Goal: Task Accomplishment & Management: Use online tool/utility

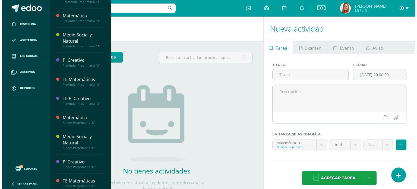
scroll to position [262, 0]
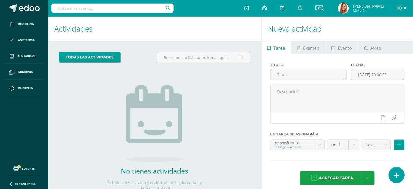
click at [392, 170] on link at bounding box center [396, 175] width 15 height 16
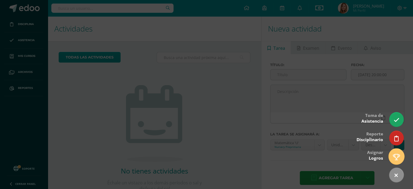
click at [398, 155] on icon at bounding box center [396, 157] width 7 height 6
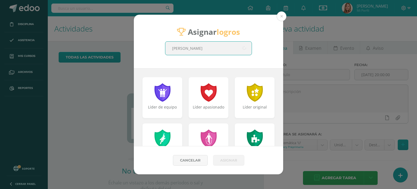
type input "[PERSON_NAME]"
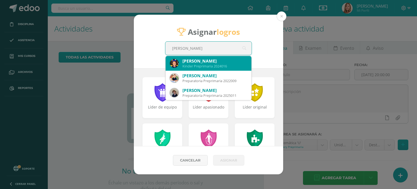
click at [203, 62] on div "[PERSON_NAME]" at bounding box center [215, 61] width 65 height 6
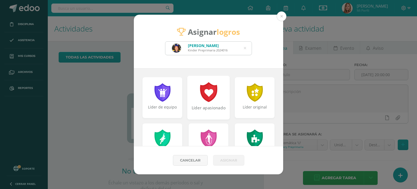
click at [210, 103] on div "Líder apasionado" at bounding box center [209, 98] width 43 height 44
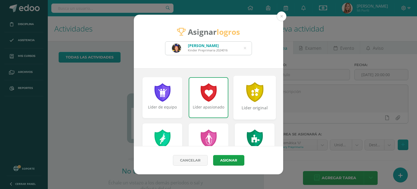
click at [247, 104] on div "Líder original" at bounding box center [255, 98] width 43 height 44
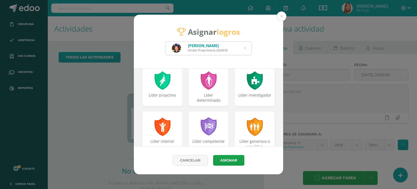
scroll to position [58, 0]
click at [157, 84] on div at bounding box center [162, 80] width 19 height 20
click at [213, 92] on div "Líder determinado" at bounding box center [209, 85] width 43 height 44
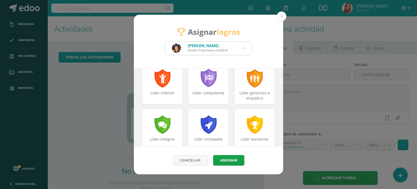
scroll to position [106, 0]
click at [213, 92] on div "Líder competente" at bounding box center [208, 96] width 39 height 11
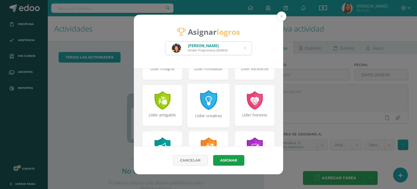
scroll to position [178, 0]
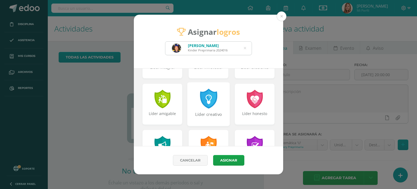
click at [207, 108] on div "Líder creativo" at bounding box center [209, 104] width 43 height 44
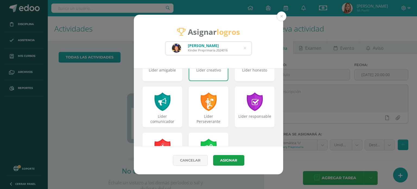
scroll to position [222, 0]
click at [167, 109] on div at bounding box center [162, 101] width 19 height 20
click at [251, 116] on div "Líder responsable" at bounding box center [255, 120] width 42 height 12
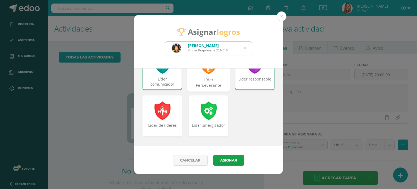
scroll to position [259, 0]
click at [234, 161] on button "Asignar" at bounding box center [228, 160] width 31 height 11
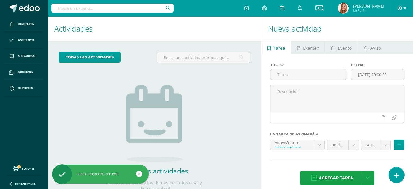
click at [398, 173] on icon at bounding box center [396, 175] width 5 height 6
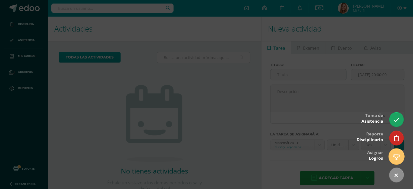
click at [395, 157] on icon at bounding box center [396, 157] width 7 height 6
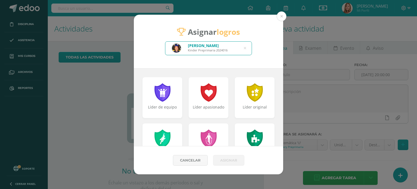
click at [245, 48] on icon at bounding box center [245, 48] width 2 height 14
type input "[PERSON_NAME]"
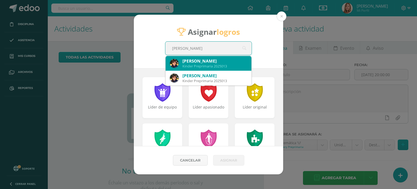
click at [232, 63] on div "[PERSON_NAME]" at bounding box center [215, 61] width 65 height 6
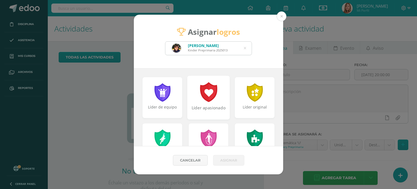
click at [212, 94] on div at bounding box center [208, 92] width 19 height 20
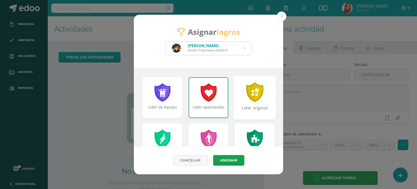
click at [249, 103] on div "Líder original" at bounding box center [255, 98] width 43 height 44
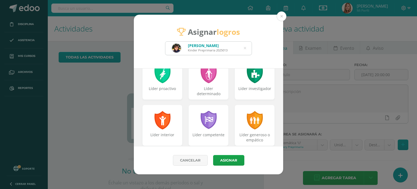
scroll to position [65, 0]
click at [166, 84] on div "Líder proactivo" at bounding box center [162, 79] width 43 height 44
click at [204, 85] on div "Líder determinado" at bounding box center [209, 79] width 43 height 44
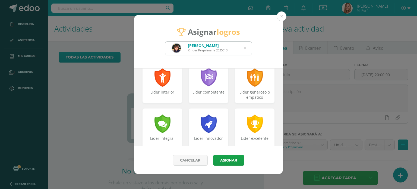
scroll to position [111, 0]
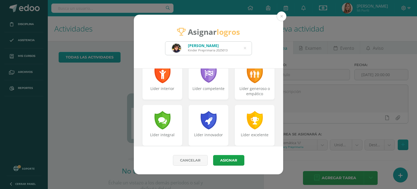
click at [204, 85] on div "Líder competente" at bounding box center [209, 79] width 40 height 41
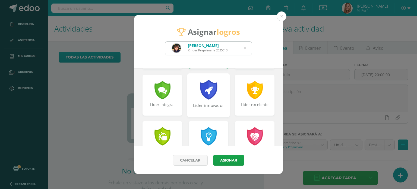
scroll to position [141, 0]
click at [245, 104] on div "Líder excelente" at bounding box center [255, 108] width 42 height 12
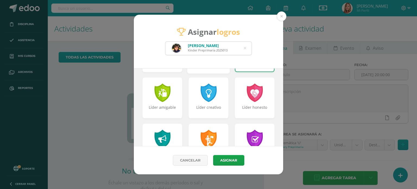
scroll to position [185, 0]
click at [169, 103] on div "Líder amigable" at bounding box center [162, 98] width 43 height 44
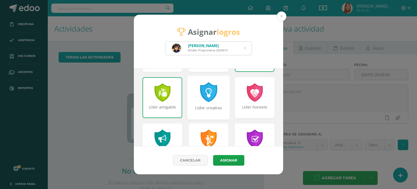
click at [210, 101] on div at bounding box center [208, 92] width 19 height 20
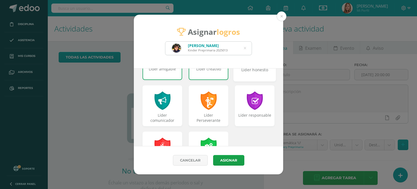
scroll to position [223, 0]
click at [163, 108] on div at bounding box center [162, 100] width 19 height 20
click at [211, 112] on div "Líder Perseverante" at bounding box center [209, 106] width 43 height 44
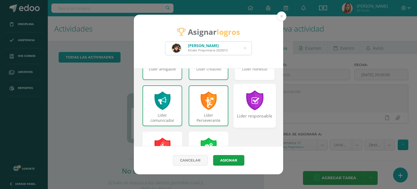
click at [255, 108] on div at bounding box center [255, 100] width 19 height 20
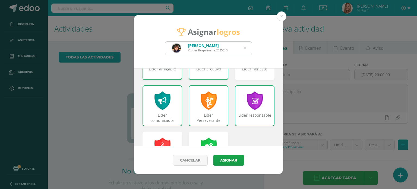
scroll to position [259, 0]
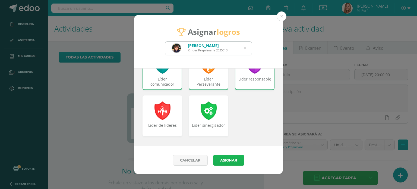
click at [230, 159] on button "Asignar" at bounding box center [228, 160] width 31 height 11
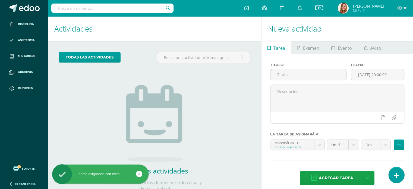
click at [397, 173] on icon at bounding box center [396, 175] width 5 height 6
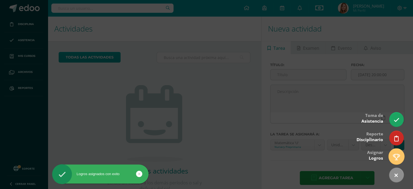
click at [397, 155] on icon at bounding box center [396, 157] width 7 height 6
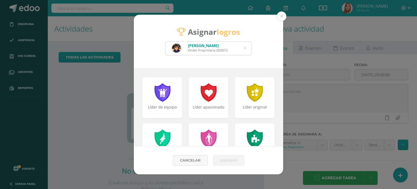
click at [246, 46] on icon at bounding box center [245, 48] width 2 height 14
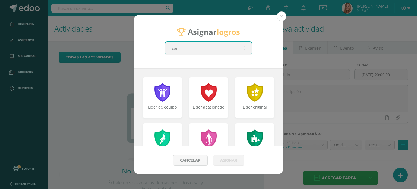
type input "[PERSON_NAME]"
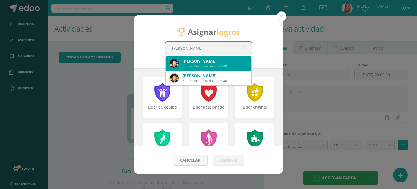
click at [225, 61] on div "[PERSON_NAME]" at bounding box center [215, 61] width 65 height 6
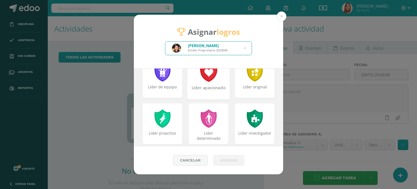
scroll to position [25, 0]
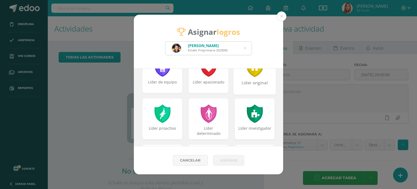
click at [249, 82] on div "Líder original" at bounding box center [255, 86] width 42 height 12
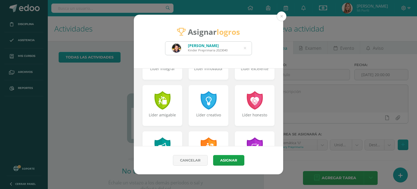
scroll to position [180, 0]
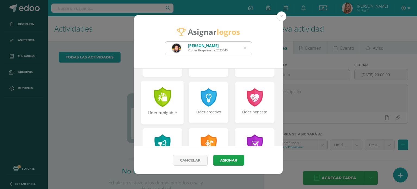
drag, startPoint x: 158, startPoint y: 99, endPoint x: 170, endPoint y: 114, distance: 18.6
click at [170, 114] on div "Líder amigable" at bounding box center [163, 116] width 42 height 12
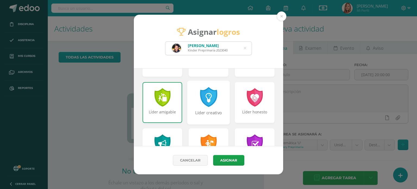
click at [203, 111] on div "Líder creativo" at bounding box center [209, 116] width 42 height 12
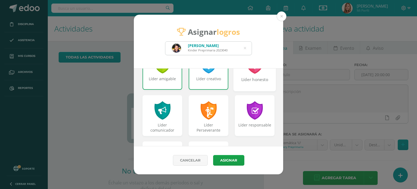
scroll to position [214, 0]
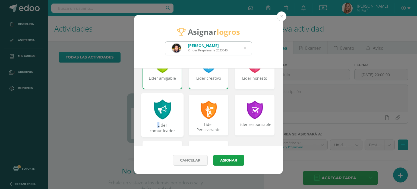
click at [158, 124] on div "Líder comunicador" at bounding box center [163, 128] width 42 height 12
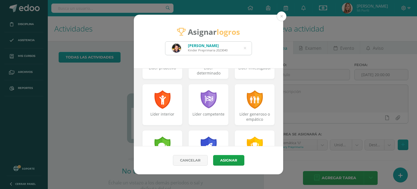
scroll to position [86, 0]
click at [259, 107] on div at bounding box center [255, 99] width 19 height 20
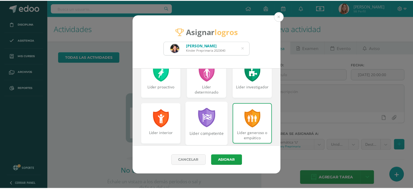
scroll to position [66, 0]
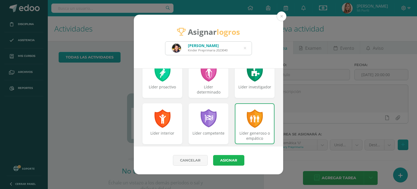
click at [230, 161] on button "Asignar" at bounding box center [228, 160] width 31 height 11
